Goal: Task Accomplishment & Management: Use online tool/utility

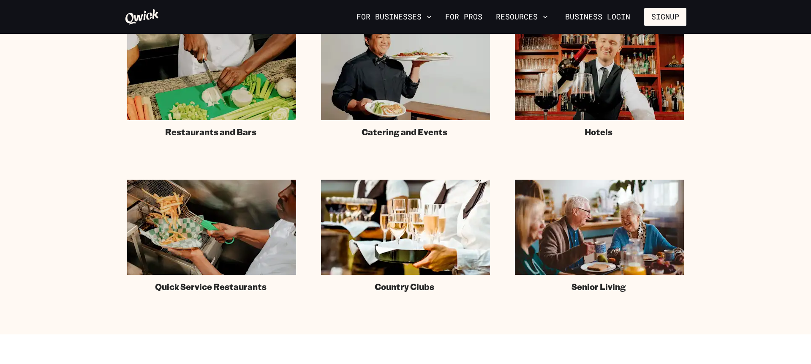
scroll to position [584, 0]
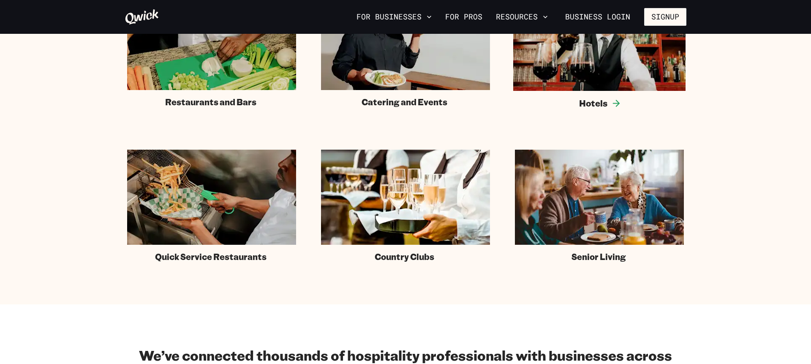
click at [608, 52] on img at bounding box center [599, 42] width 172 height 97
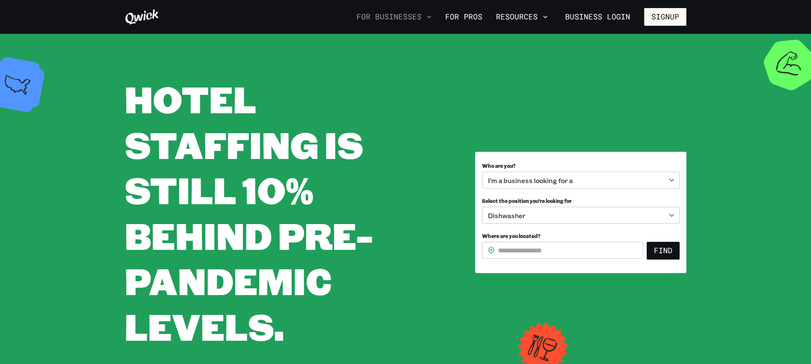
click at [416, 14] on button "For Businesses" at bounding box center [394, 17] width 82 height 14
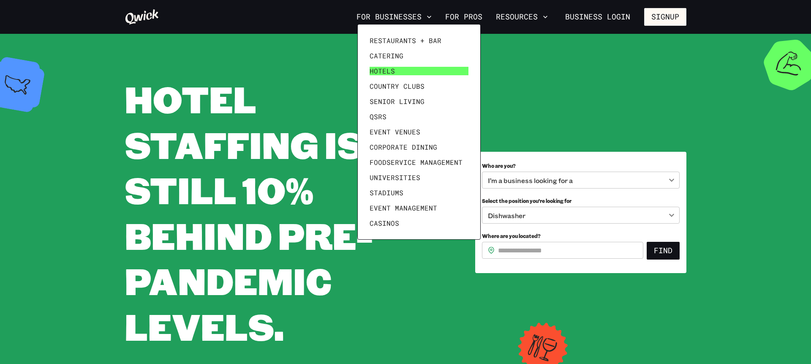
click at [394, 75] on span "Hotels" at bounding box center [382, 71] width 25 height 8
click at [394, 72] on span "Hotels" at bounding box center [382, 71] width 25 height 8
click at [386, 71] on span "Hotels" at bounding box center [382, 71] width 25 height 8
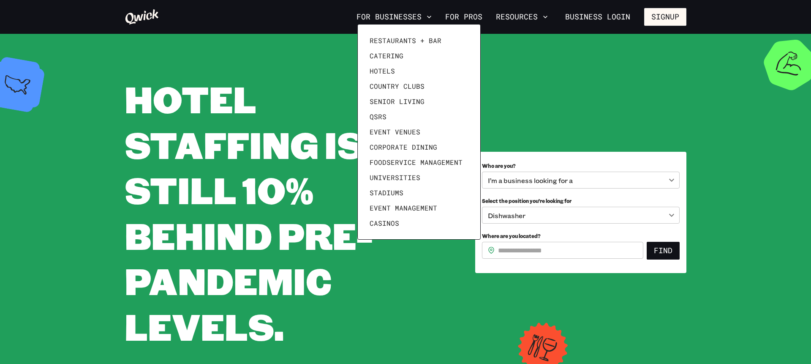
click at [476, 13] on div at bounding box center [405, 182] width 811 height 364
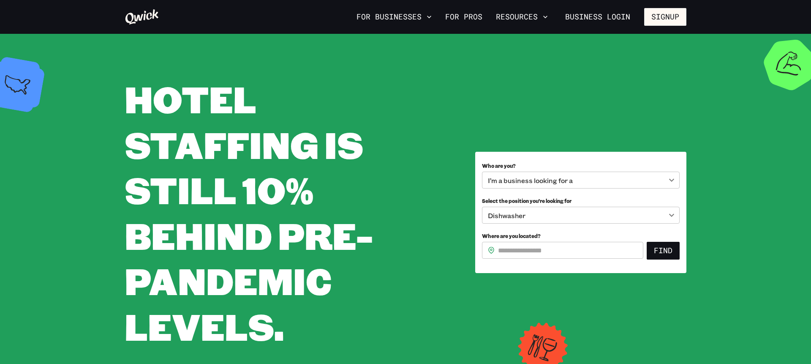
click at [149, 17] on icon at bounding box center [142, 16] width 35 height 17
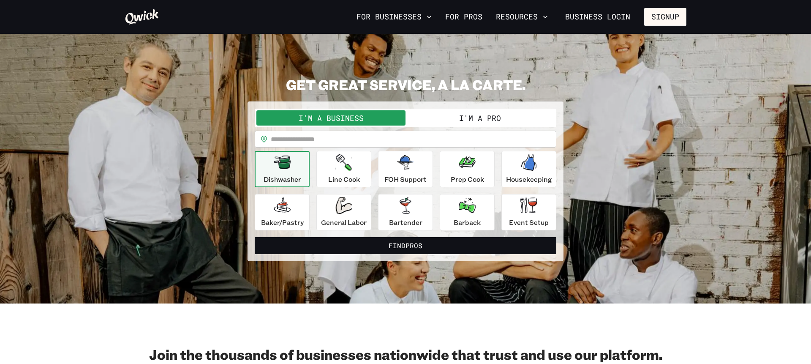
click at [478, 120] on button "I'm a Pro" at bounding box center [480, 117] width 149 height 15
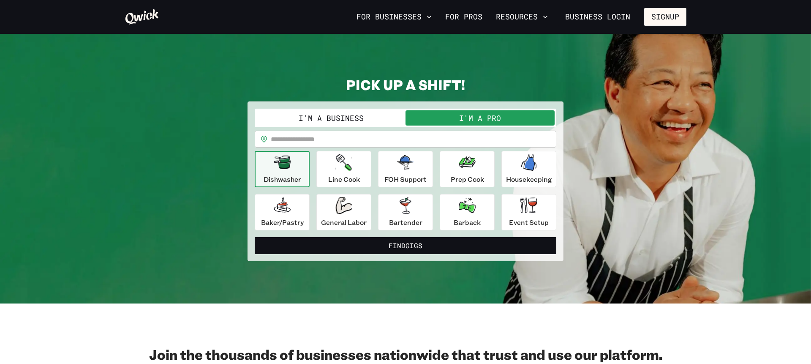
click at [377, 118] on button "I'm a Business" at bounding box center [331, 117] width 149 height 15
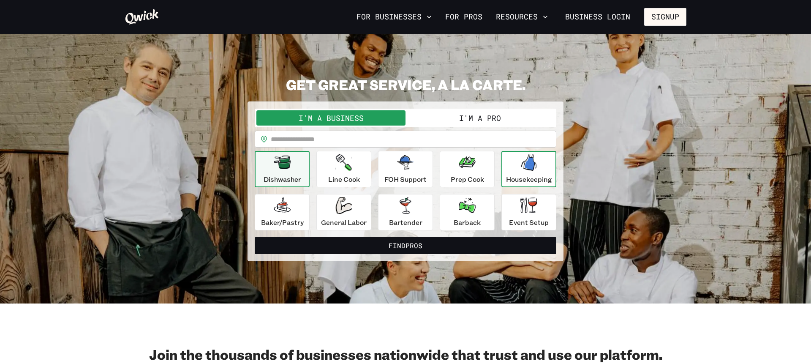
click at [525, 181] on p "Housekeeping" at bounding box center [529, 179] width 46 height 10
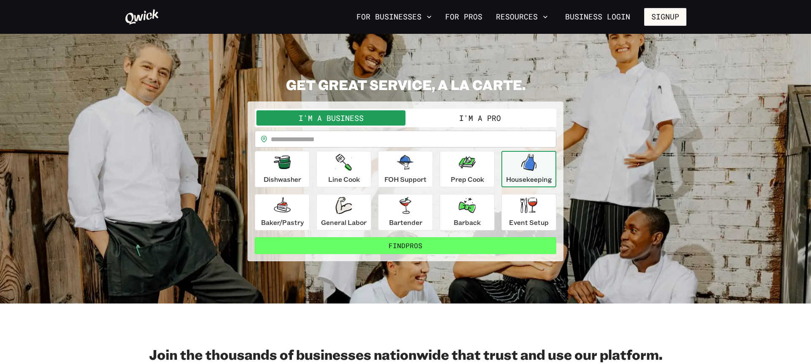
click at [417, 243] on button "Find Pros" at bounding box center [406, 245] width 302 height 17
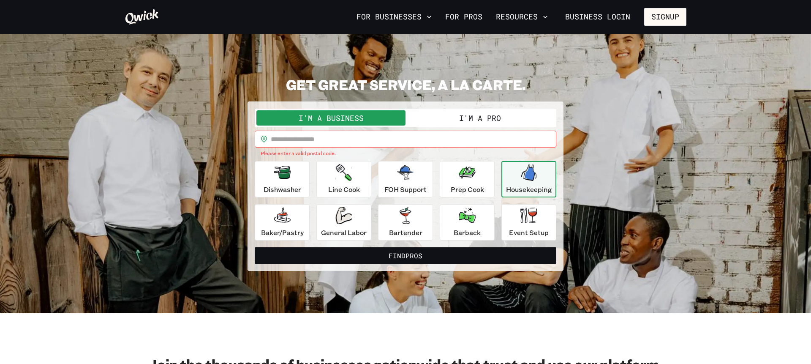
click at [322, 138] on input "text" at bounding box center [414, 139] width 286 height 17
type input "*****"
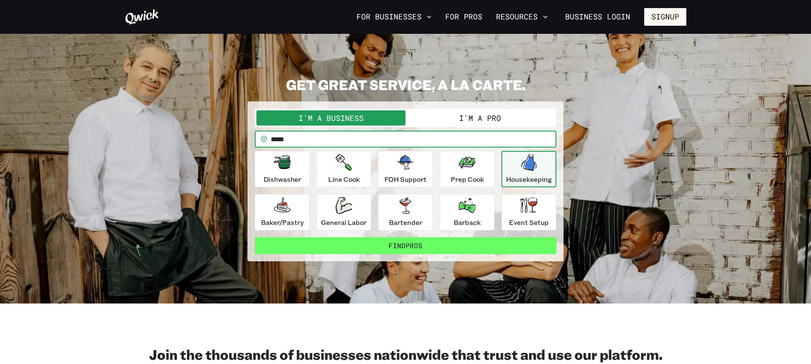
click at [448, 246] on button "Find Pros" at bounding box center [406, 245] width 302 height 17
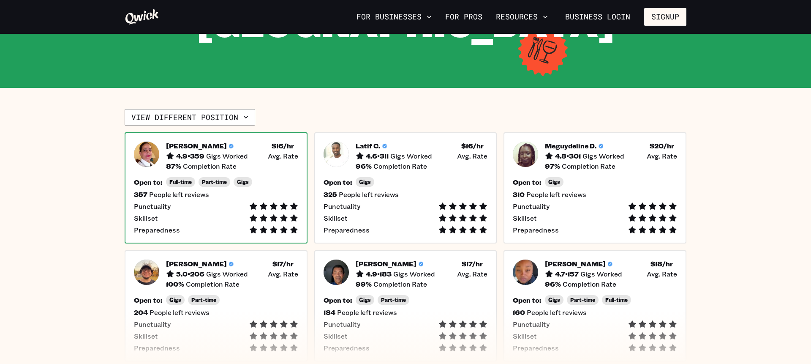
scroll to position [155, 0]
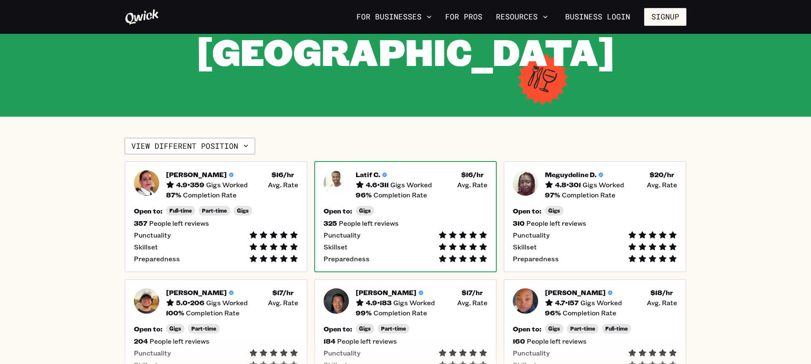
click at [398, 206] on div "Open to: Gigs" at bounding box center [406, 211] width 164 height 10
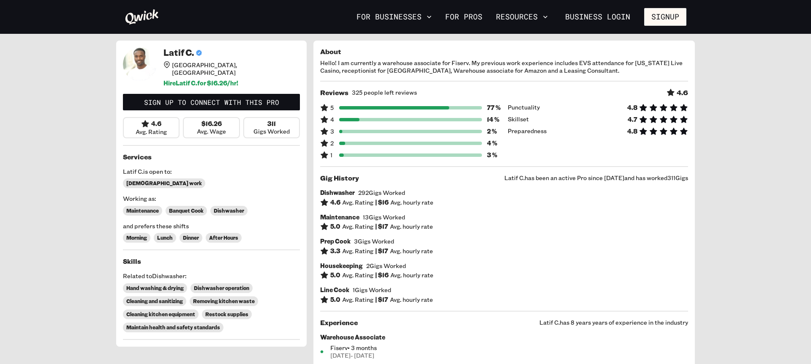
click at [285, 118] on div "311 Gigs Worked" at bounding box center [271, 127] width 57 height 21
drag, startPoint x: 278, startPoint y: 118, endPoint x: 213, endPoint y: 118, distance: 65.1
click at [213, 118] on div "4.6 Avg. Rating $16.26 Avg. Wage 311 Gigs Worked" at bounding box center [211, 127] width 177 height 21
click at [213, 120] on h6 "$16.26" at bounding box center [212, 124] width 20 height 8
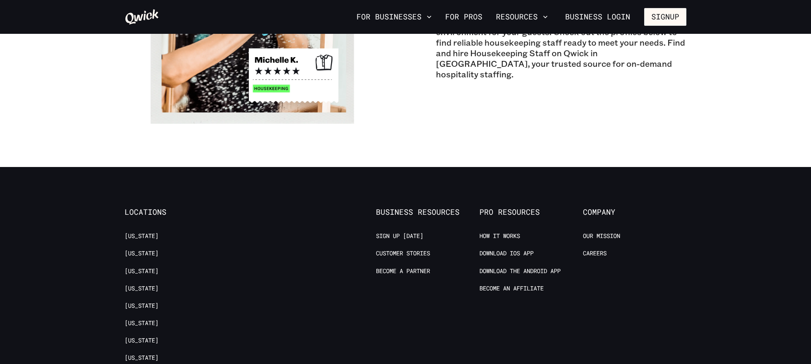
scroll to position [753, 0]
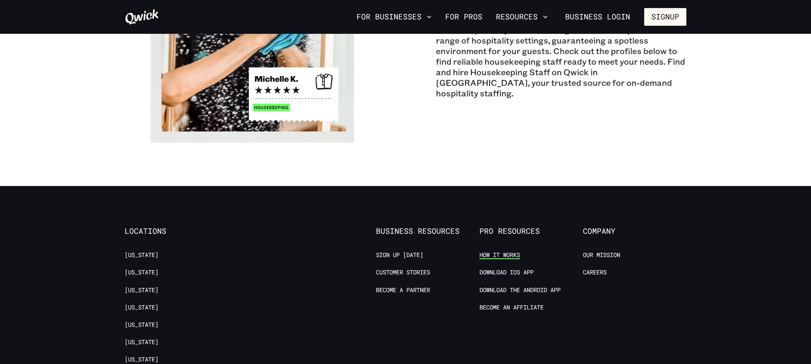
click at [495, 251] on link "How it Works" at bounding box center [500, 255] width 41 height 8
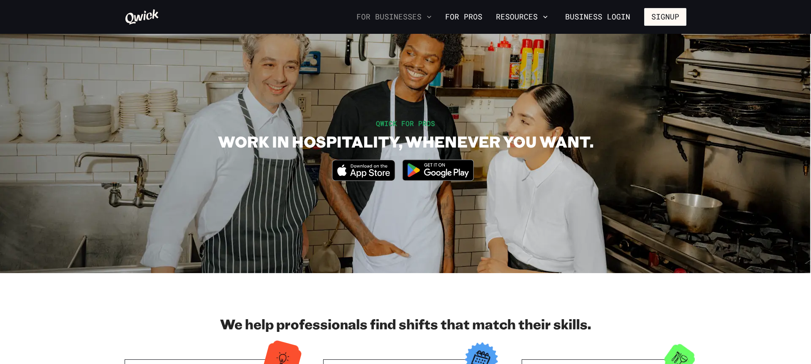
click at [387, 14] on button "For Businesses" at bounding box center [394, 17] width 82 height 14
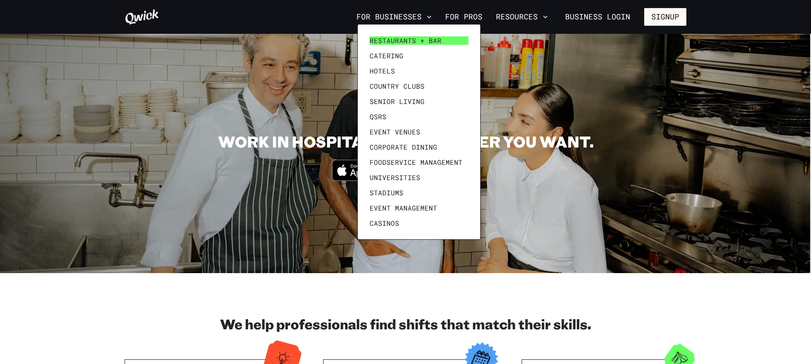
click at [398, 41] on span "Restaurants + Bar" at bounding box center [406, 40] width 72 height 8
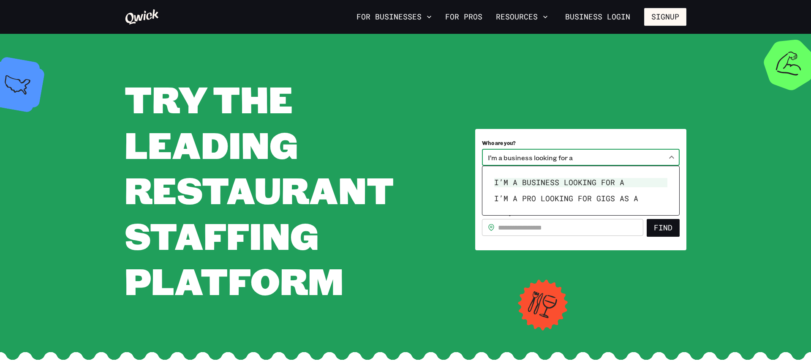
click at [562, 159] on body "**********" at bounding box center [405, 182] width 811 height 364
click at [568, 184] on li "I’m a business looking for a" at bounding box center [581, 183] width 180 height 16
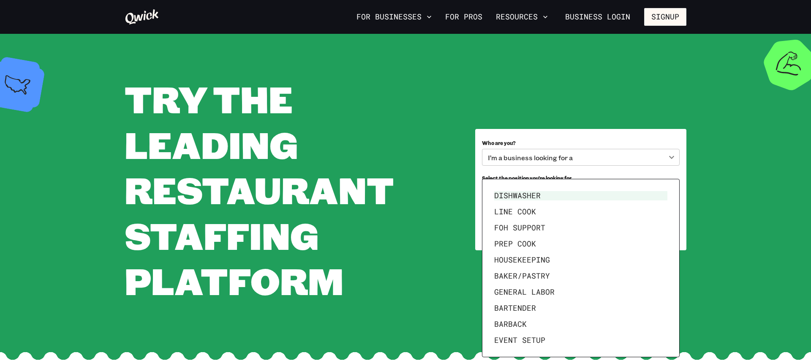
click at [565, 187] on body "**********" at bounding box center [405, 182] width 811 height 364
click at [543, 242] on li "Prep Cook" at bounding box center [581, 244] width 180 height 16
type input "*********"
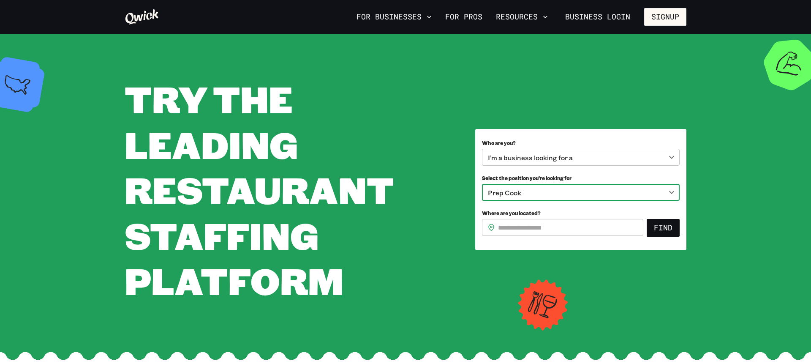
click at [557, 227] on input "Where are you located?" at bounding box center [570, 227] width 145 height 17
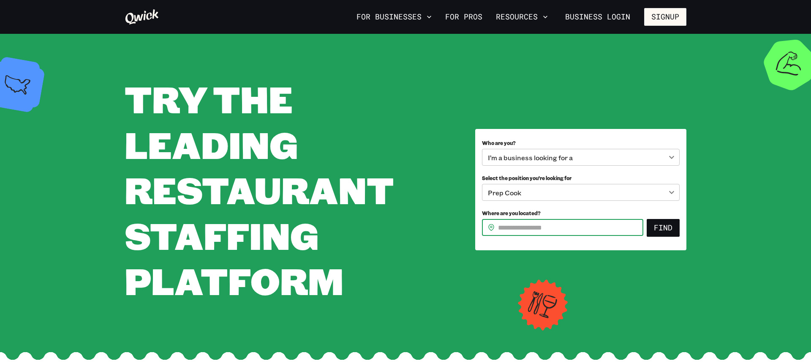
type input "*****"
click at [665, 221] on button "Find" at bounding box center [663, 228] width 33 height 18
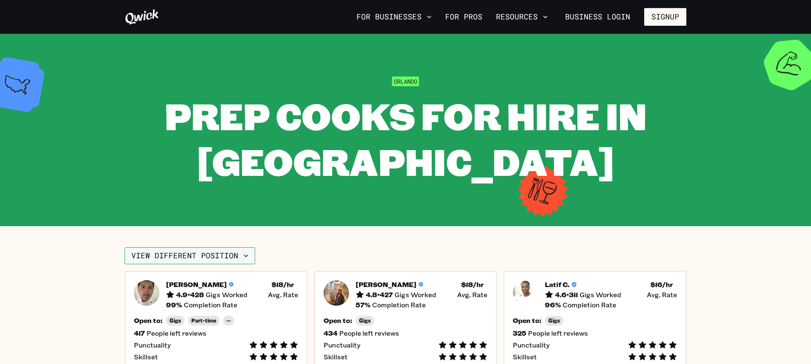
click at [224, 259] on button "View different position" at bounding box center [190, 255] width 131 height 17
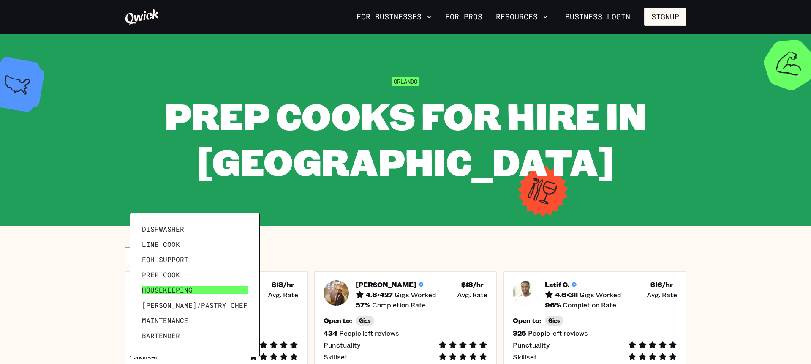
click at [200, 293] on link "Housekeeping" at bounding box center [195, 289] width 112 height 15
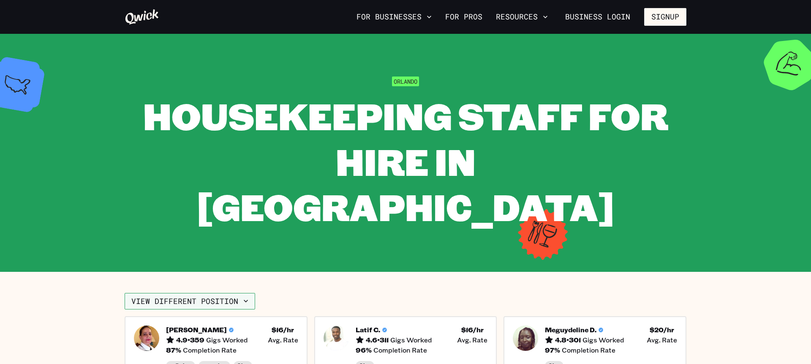
click at [214, 293] on button "View different position" at bounding box center [190, 301] width 131 height 17
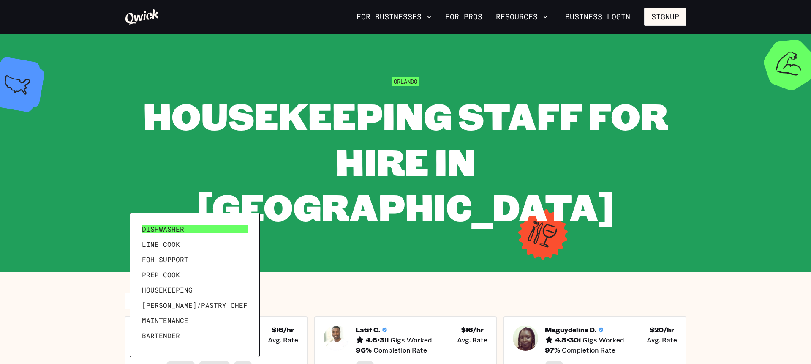
click at [189, 228] on link "Dishwasher" at bounding box center [195, 228] width 112 height 15
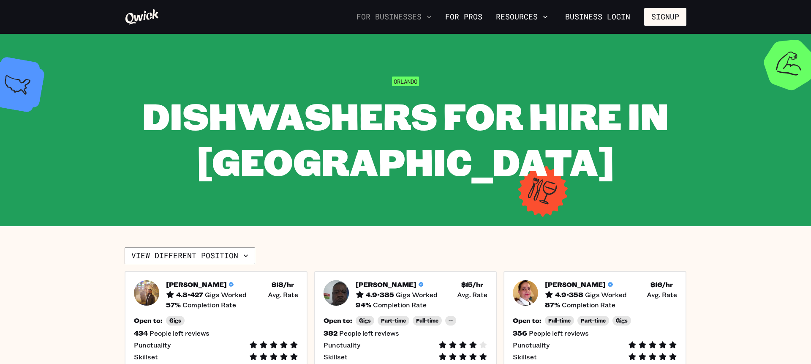
click at [401, 21] on button "For Businesses" at bounding box center [394, 17] width 82 height 14
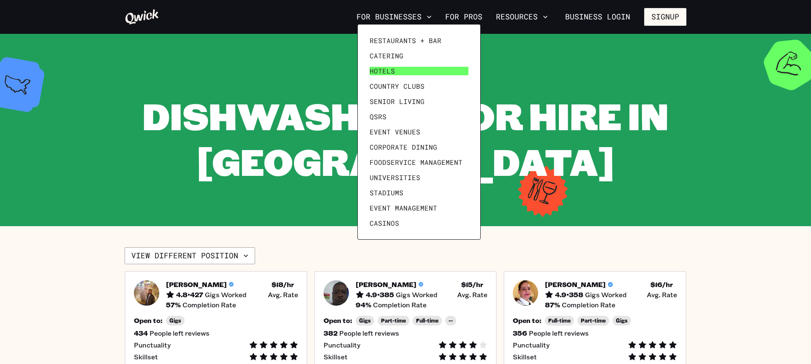
click at [396, 71] on link "Hotels" at bounding box center [419, 70] width 106 height 15
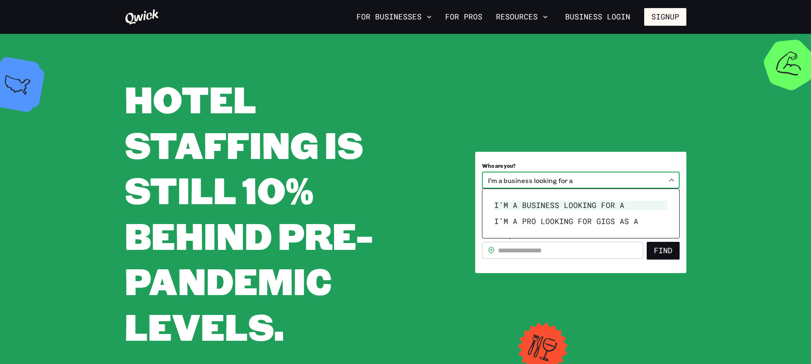
click at [604, 180] on body "**********" at bounding box center [405, 182] width 811 height 364
click at [593, 208] on li "I’m a business looking for a" at bounding box center [581, 205] width 180 height 16
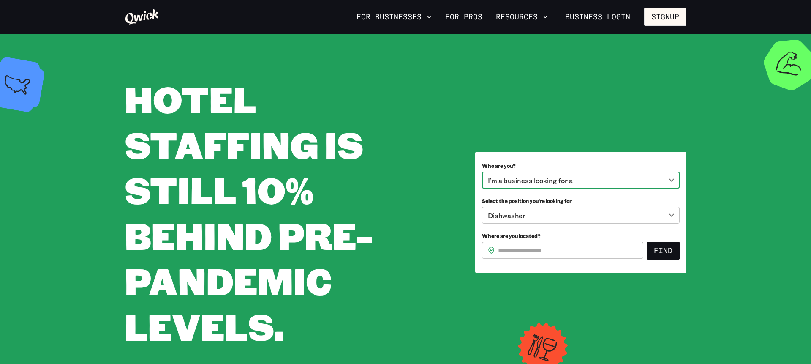
click at [581, 220] on body "**********" at bounding box center [405, 182] width 811 height 364
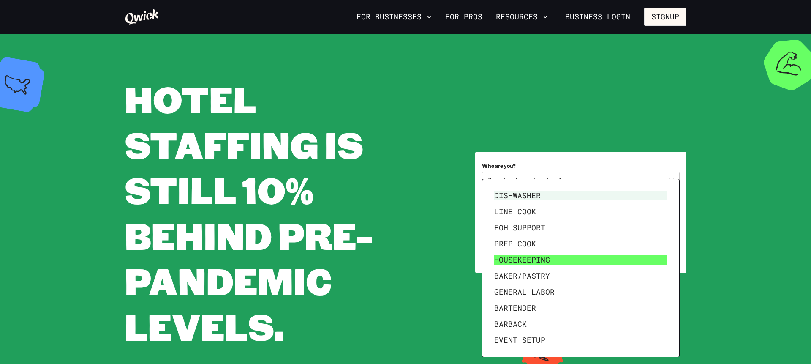
click at [543, 256] on li "Housekeeping" at bounding box center [581, 260] width 180 height 16
type input "**********"
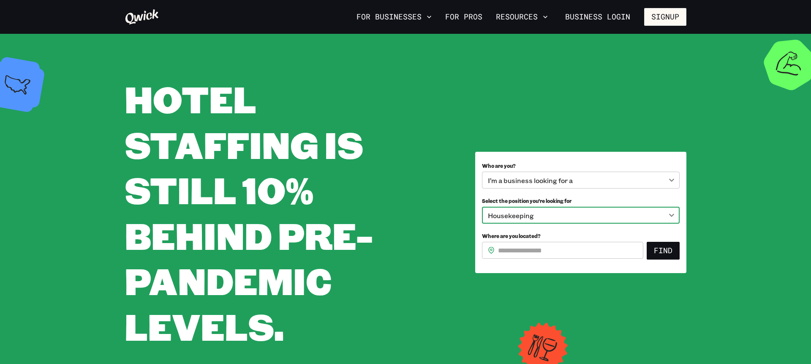
click at [546, 247] on input "Where are you located?" at bounding box center [570, 250] width 145 height 17
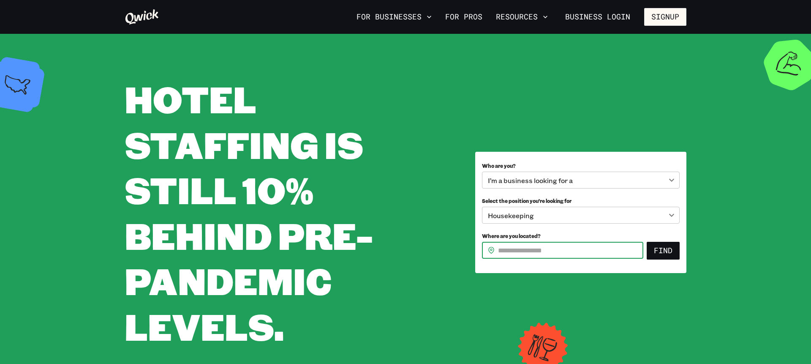
click at [537, 252] on input "Where are you located?" at bounding box center [570, 250] width 145 height 17
type input "*"
click at [565, 160] on label "Who are you?" at bounding box center [581, 164] width 198 height 13
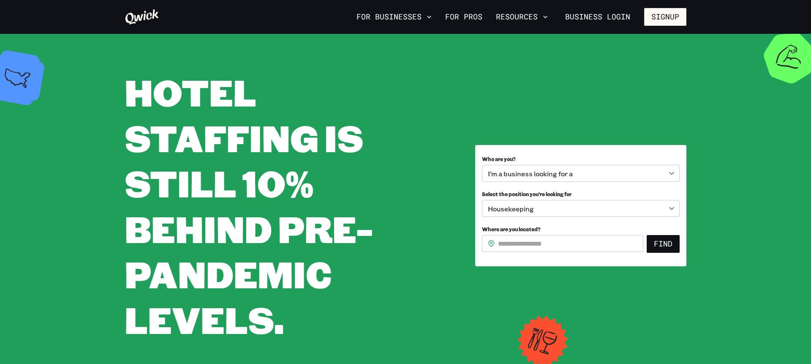
scroll to position [9, 0]
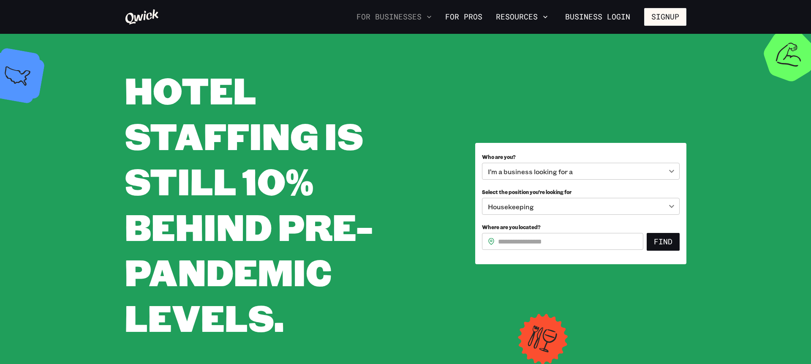
click at [388, 17] on button "For Businesses" at bounding box center [394, 17] width 82 height 14
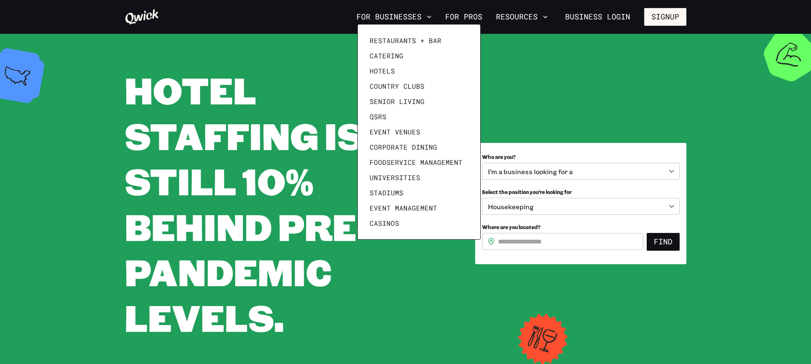
click at [390, 19] on div at bounding box center [405, 182] width 811 height 364
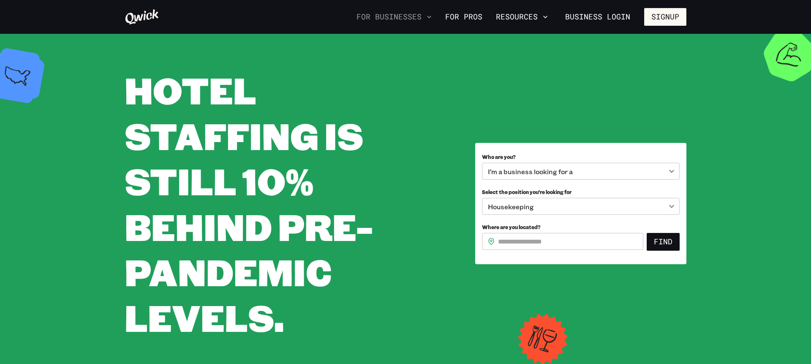
click at [388, 23] on button "For Businesses" at bounding box center [394, 17] width 82 height 14
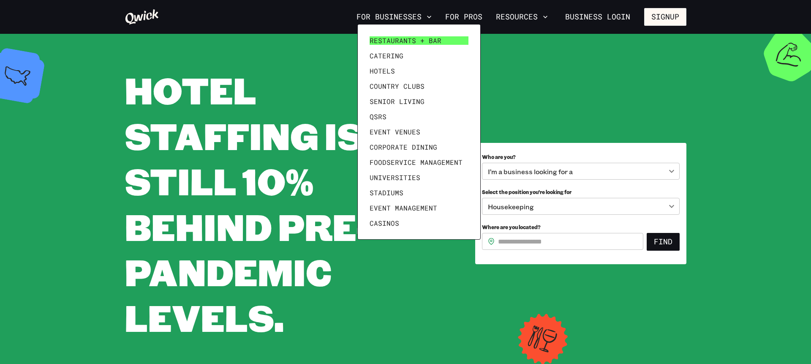
click at [388, 37] on span "Restaurants + Bar" at bounding box center [406, 40] width 72 height 8
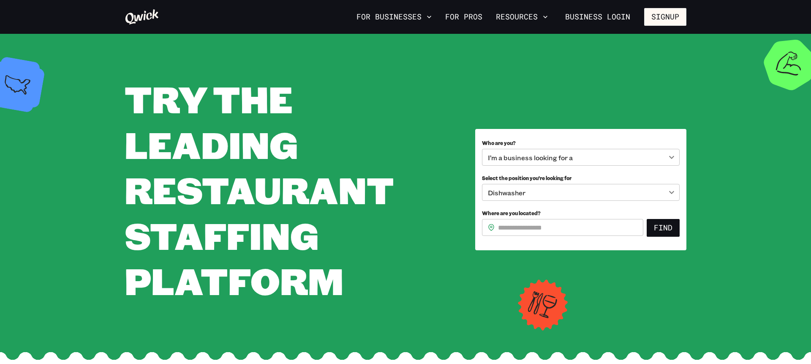
click at [134, 16] on icon at bounding box center [142, 16] width 33 height 15
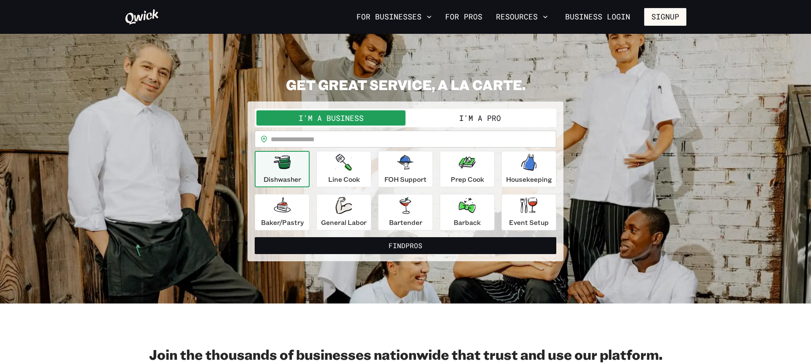
click at [479, 115] on button "I'm a Pro" at bounding box center [480, 117] width 149 height 15
